Goal: Task Accomplishment & Management: Use online tool/utility

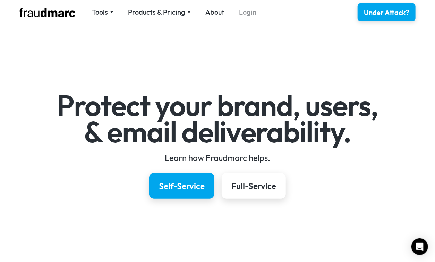
click at [246, 13] on link "Login" at bounding box center [247, 12] width 17 height 10
click at [245, 16] on link "Login" at bounding box center [247, 12] width 17 height 10
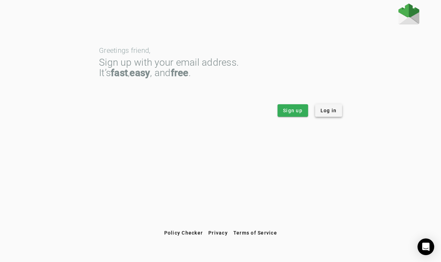
click at [329, 111] on span "Log in" at bounding box center [328, 110] width 16 height 7
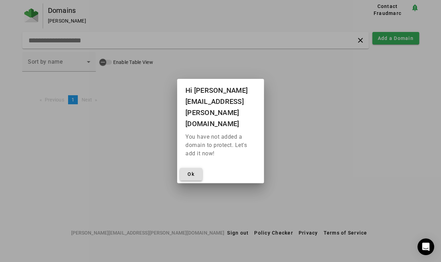
click at [194, 168] on button "Ok" at bounding box center [191, 174] width 22 height 12
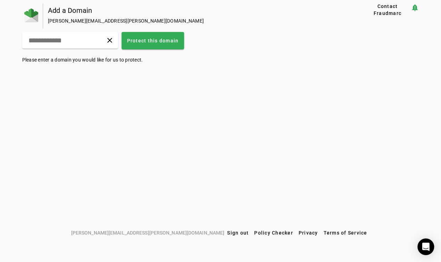
drag, startPoint x: 313, startPoint y: 136, endPoint x: 374, endPoint y: 151, distance: 62.1
click at [313, 136] on div "Add a Domain Ryan.Oden@Coldstream.com Contact Fraudmarc notification_important …" at bounding box center [220, 114] width 441 height 223
click at [421, 247] on div "Open Intercom Messenger" at bounding box center [426, 246] width 18 height 18
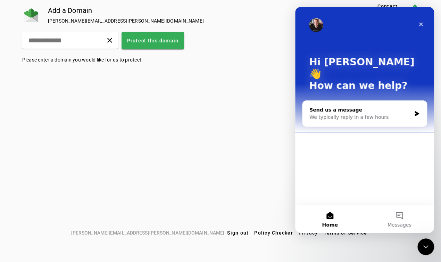
click at [346, 114] on div "We typically reply in a few hours" at bounding box center [360, 117] width 102 height 7
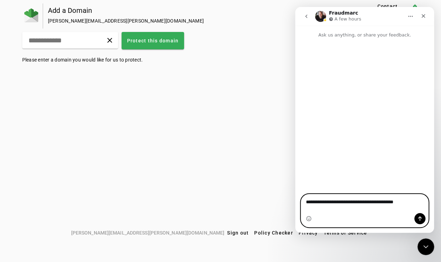
click at [390, 206] on textarea "**********" at bounding box center [364, 200] width 127 height 12
click at [417, 205] on textarea "**********" at bounding box center [364, 200] width 127 height 12
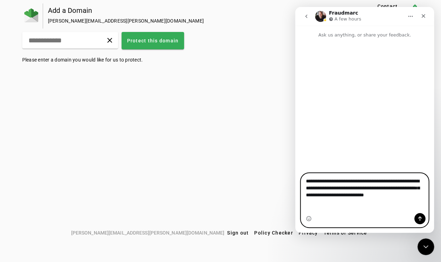
click at [413, 194] on textarea "**********" at bounding box center [364, 189] width 127 height 33
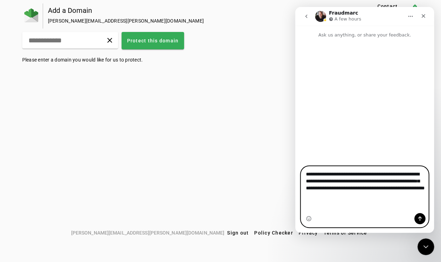
type textarea "**********"
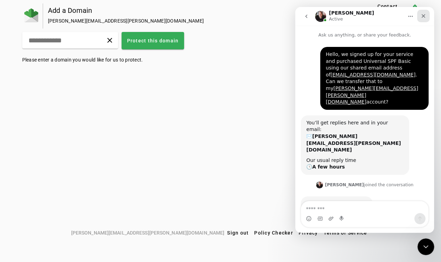
click at [425, 18] on icon "Close" at bounding box center [423, 16] width 6 height 6
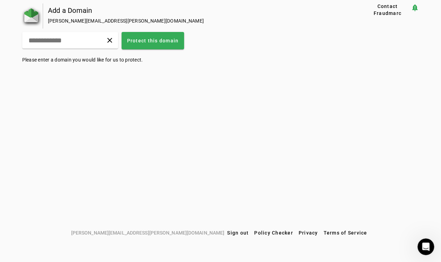
click at [29, 16] on img at bounding box center [31, 15] width 14 height 14
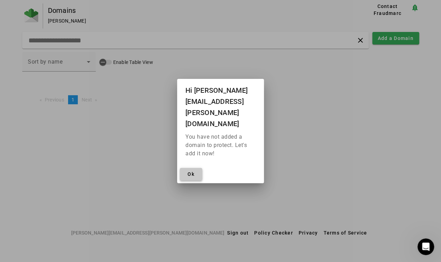
click at [188, 171] on span "Ok" at bounding box center [190, 174] width 7 height 6
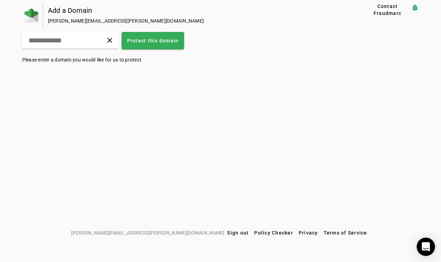
click at [426, 246] on icon "Open Intercom Messenger" at bounding box center [425, 246] width 8 height 9
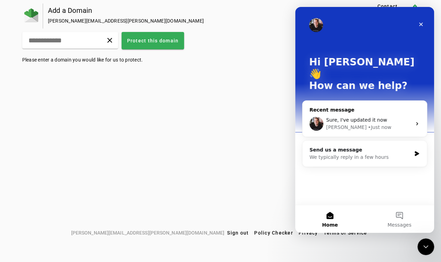
click at [350, 117] on span "Sure, I've updated it now" at bounding box center [356, 120] width 61 height 6
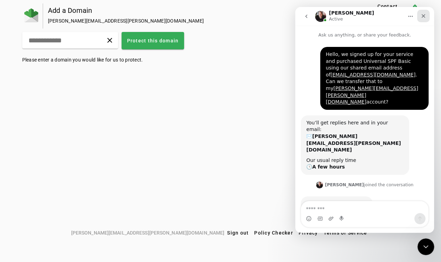
click at [422, 16] on icon "Close" at bounding box center [423, 16] width 6 height 6
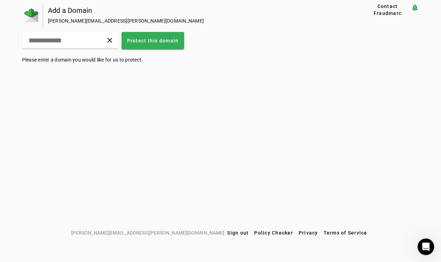
click at [196, 154] on div "Add a Domain [PERSON_NAME][EMAIL_ADDRESS][PERSON_NAME][DOMAIN_NAME] Contact Fra…" at bounding box center [220, 114] width 441 height 223
click at [27, 12] on img at bounding box center [31, 15] width 14 height 14
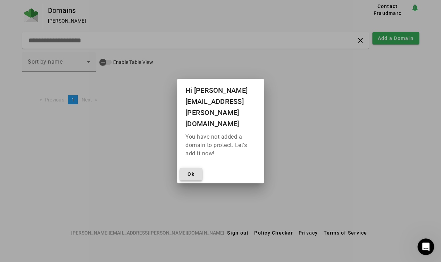
click at [190, 171] on span "Ok" at bounding box center [190, 174] width 7 height 6
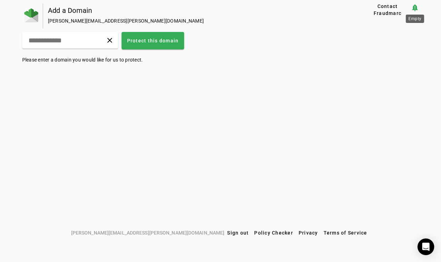
click at [414, 8] on mat-icon "notification_important" at bounding box center [415, 7] width 8 height 8
click at [385, 7] on span "Contact Fraudmarc" at bounding box center [387, 10] width 41 height 14
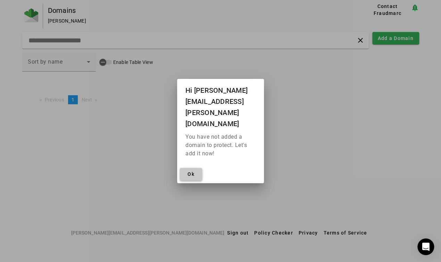
click at [191, 171] on span "Ok" at bounding box center [190, 174] width 7 height 6
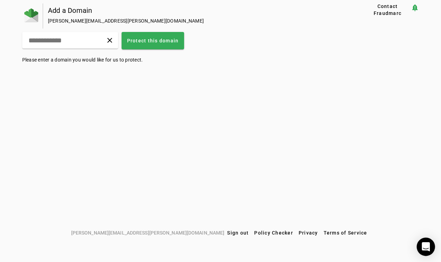
click at [429, 245] on div "Open Intercom Messenger" at bounding box center [426, 246] width 18 height 18
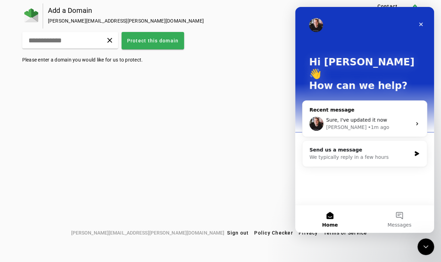
click at [359, 117] on span "Sure, I've updated it now" at bounding box center [356, 120] width 61 height 6
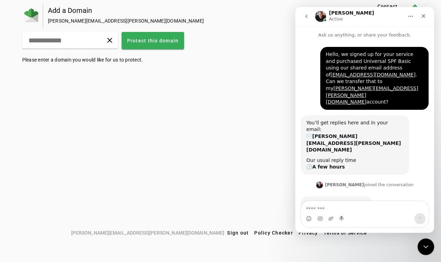
click at [348, 210] on textarea "Message…" at bounding box center [364, 207] width 127 height 12
click at [26, 14] on img at bounding box center [31, 15] width 14 height 14
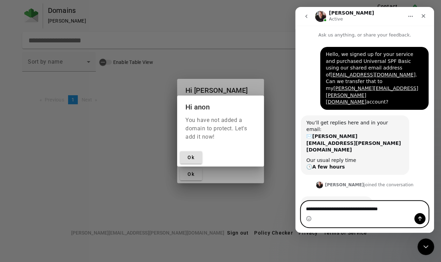
click at [398, 209] on textarea "**********" at bounding box center [364, 207] width 127 height 12
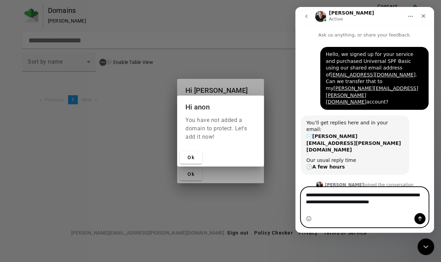
type textarea "**********"
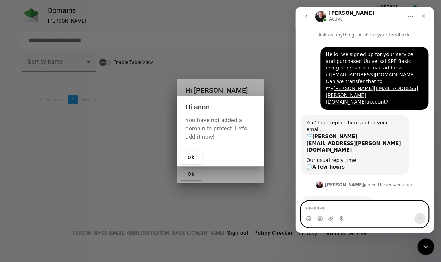
scroll to position [25, 0]
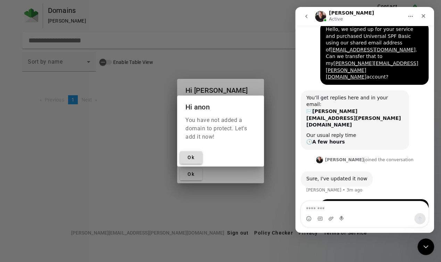
click at [190, 157] on span "Ok" at bounding box center [190, 157] width 7 height 6
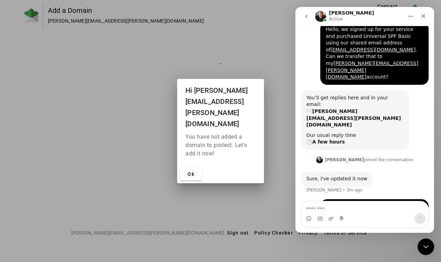
click at [158, 139] on div at bounding box center [220, 131] width 441 height 262
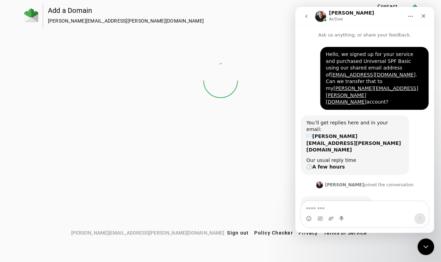
scroll to position [25, 0]
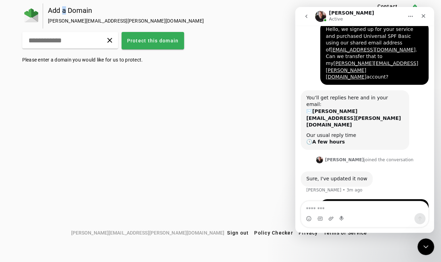
click at [64, 14] on div "Add a Domain" at bounding box center [195, 10] width 294 height 7
click at [243, 16] on div "Add a Domain Ryan.Oden@Coldstream.com" at bounding box center [193, 15] width 300 height 25
click at [204, 133] on div "Add a Domain [PERSON_NAME][EMAIL_ADDRESS][PERSON_NAME][DOMAIN_NAME] Contact Fra…" at bounding box center [220, 114] width 441 height 223
click at [31, 15] on img at bounding box center [31, 15] width 14 height 14
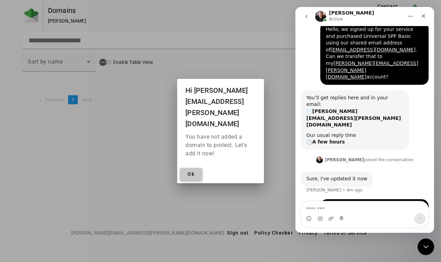
click at [188, 171] on span "Ok" at bounding box center [190, 174] width 7 height 6
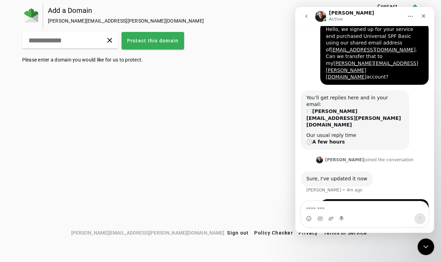
scroll to position [25, 0]
click at [424, 16] on icon "Close" at bounding box center [423, 16] width 6 height 6
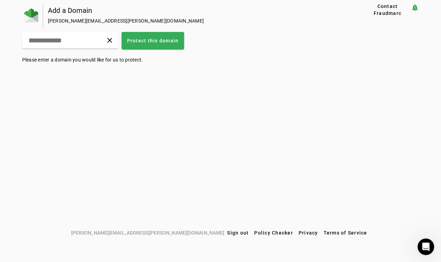
scroll to position [0, 0]
click at [252, 88] on div "Add a Domain [PERSON_NAME][EMAIL_ADDRESS][PERSON_NAME][DOMAIN_NAME] Contact Fra…" at bounding box center [220, 114] width 441 height 223
click at [382, 13] on span "Contact Fraudmarc" at bounding box center [387, 10] width 41 height 14
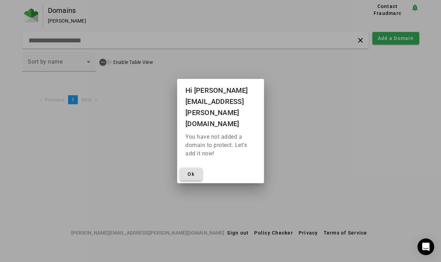
click at [194, 166] on span at bounding box center [191, 174] width 22 height 17
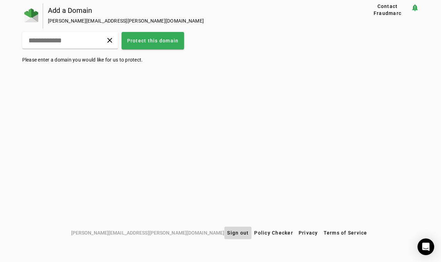
click at [227, 235] on span "Sign out" at bounding box center [238, 233] width 22 height 6
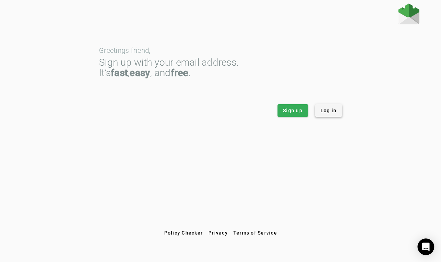
click at [318, 107] on span at bounding box center [328, 110] width 27 height 17
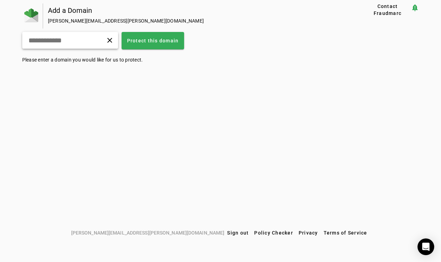
click at [64, 42] on input "text" at bounding box center [54, 40] width 53 height 8
click at [118, 36] on span at bounding box center [109, 40] width 17 height 17
click at [104, 119] on div "Add a Domain [PERSON_NAME][EMAIL_ADDRESS][PERSON_NAME][DOMAIN_NAME] Contact Fra…" at bounding box center [220, 114] width 441 height 223
click at [56, 10] on div "Add a Domain" at bounding box center [195, 10] width 294 height 7
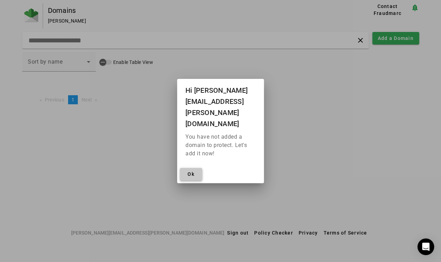
click at [195, 166] on span at bounding box center [191, 174] width 22 height 17
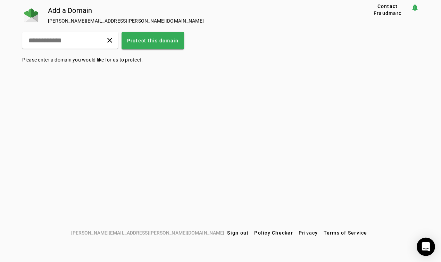
click at [426, 246] on icon "Open Intercom Messenger" at bounding box center [425, 246] width 8 height 9
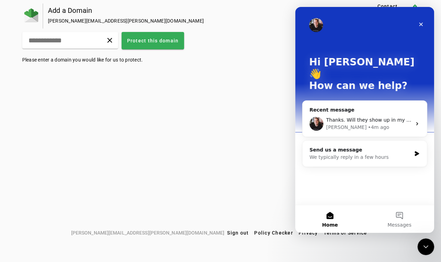
click at [205, 129] on div "Add a Domain [PERSON_NAME][EMAIL_ADDRESS][PERSON_NAME][DOMAIN_NAME] Contact Fra…" at bounding box center [220, 114] width 441 height 223
click at [423, 23] on icon "Close" at bounding box center [421, 25] width 6 height 6
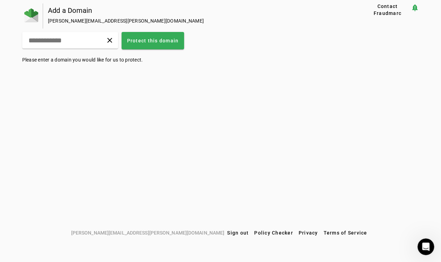
click at [200, 159] on div "Add a Domain [PERSON_NAME][EMAIL_ADDRESS][PERSON_NAME][DOMAIN_NAME] Contact Fra…" at bounding box center [220, 114] width 441 height 223
drag, startPoint x: 33, startPoint y: 205, endPoint x: 98, endPoint y: 173, distance: 72.3
click at [33, 205] on div "Add a Domain [PERSON_NAME][EMAIL_ADDRESS][PERSON_NAME][DOMAIN_NAME] Contact Fra…" at bounding box center [220, 114] width 441 height 223
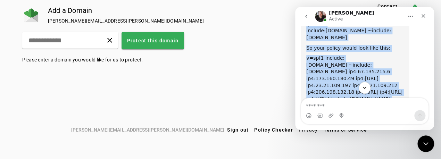
scroll to position [396, 0]
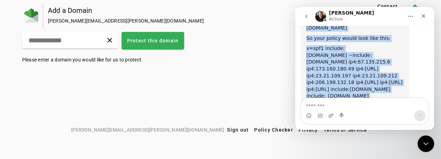
drag, startPoint x: 306, startPoint y: 49, endPoint x: 408, endPoint y: 86, distance: 108.8
click at [408, 86] on div "Universal SPF doesn't use that console so it won't show up there. You just need…" at bounding box center [365, 32] width 128 height 242
copy div "Add these terms to the front of your policy so Universal SPF can intercept quer…"
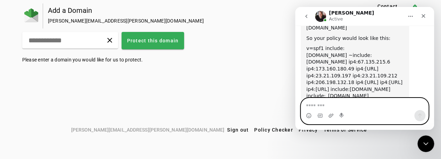
click at [324, 108] on textarea "Message…" at bounding box center [364, 104] width 127 height 12
type textarea "**********"
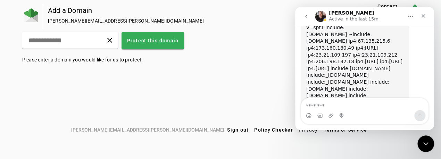
drag, startPoint x: 156, startPoint y: 98, endPoint x: 168, endPoint y: 85, distance: 18.2
click at [156, 98] on div "Add a Domain [PERSON_NAME][EMAIL_ADDRESS][PERSON_NAME][DOMAIN_NAME] Contact Fra…" at bounding box center [220, 63] width 441 height 120
click at [423, 13] on icon "Close" at bounding box center [423, 16] width 6 height 6
